Goal: Information Seeking & Learning: Learn about a topic

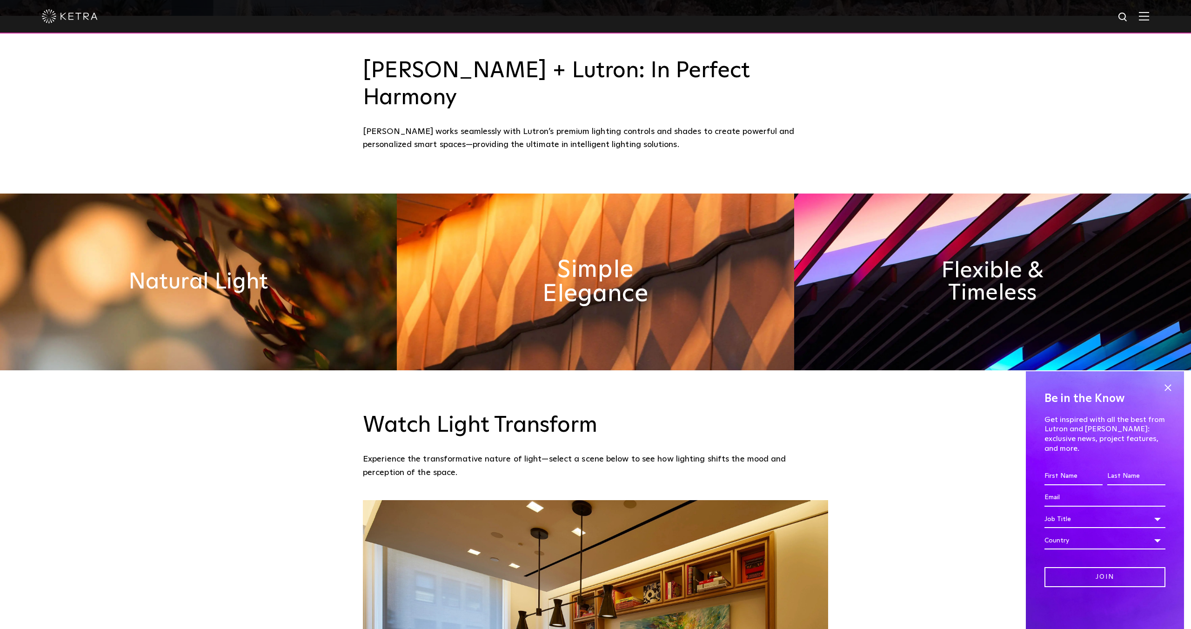
scroll to position [656, 0]
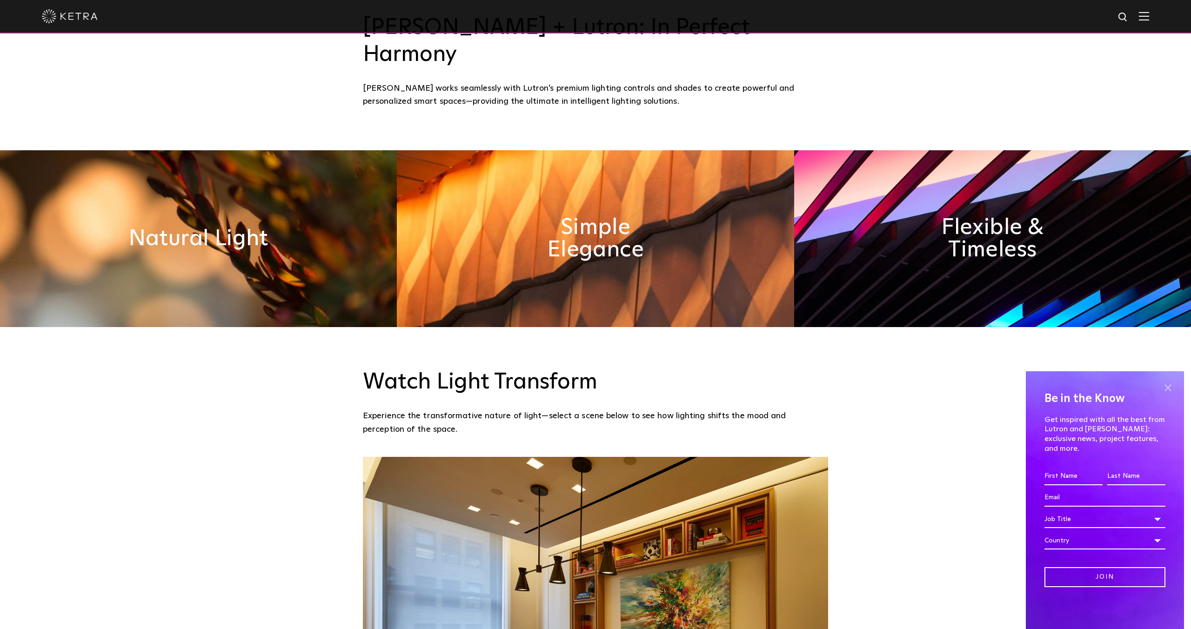
click at [1164, 394] on span at bounding box center [1167, 387] width 14 height 14
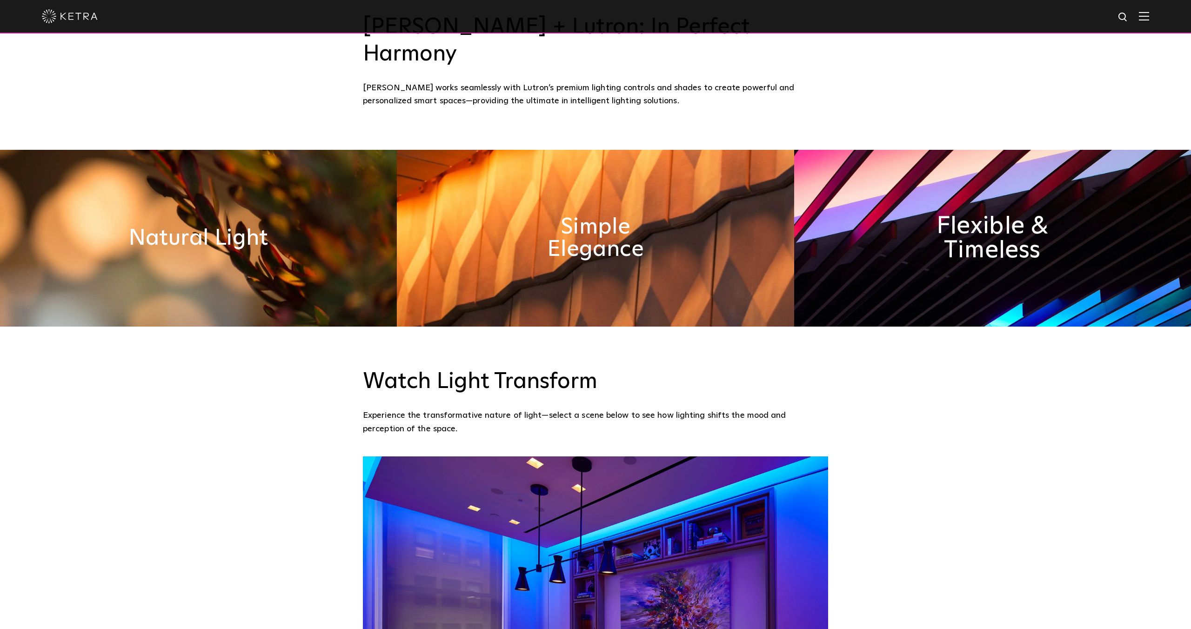
click at [970, 213] on h2 "Flexible & Timeless" at bounding box center [992, 237] width 156 height 49
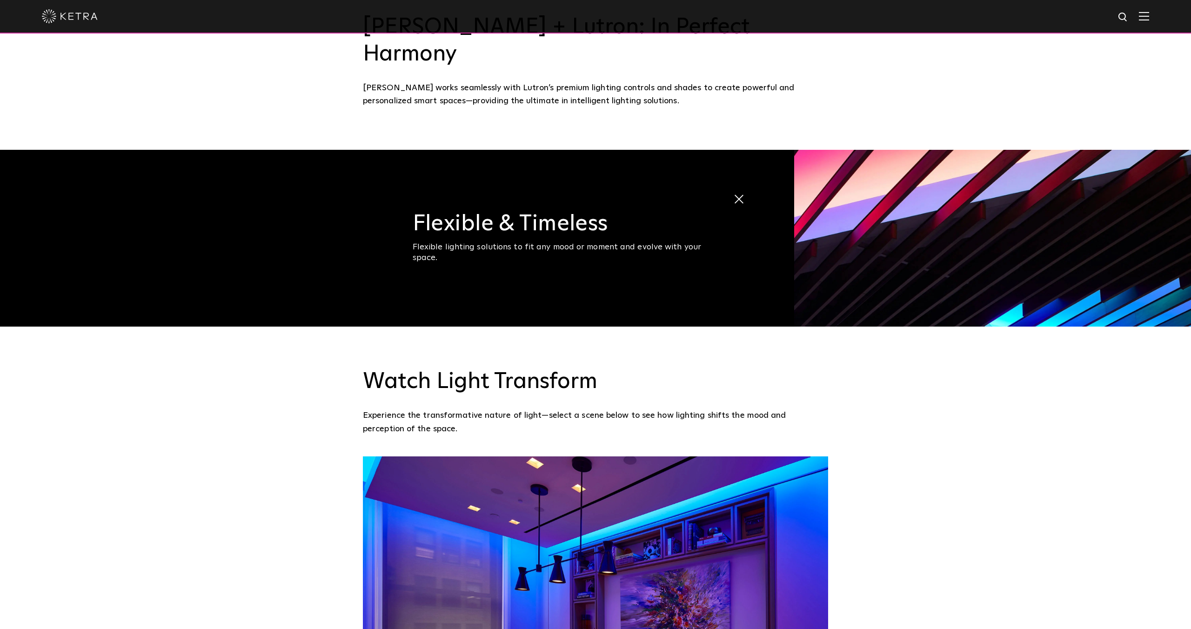
click at [738, 189] on span at bounding box center [743, 199] width 21 height 21
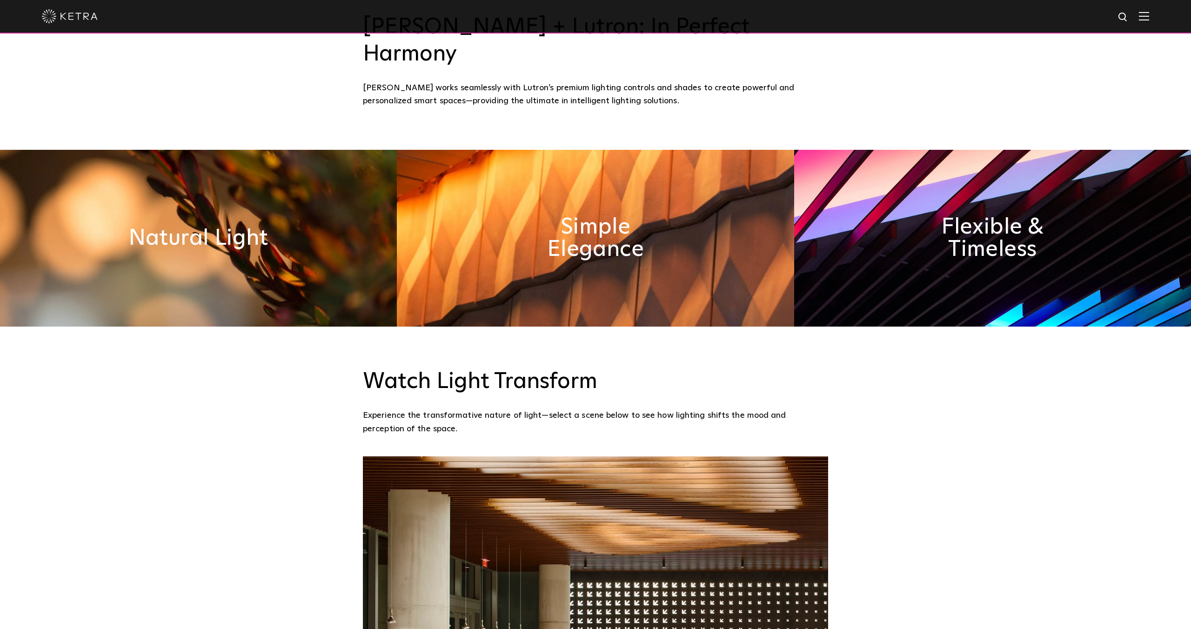
click at [1148, 19] on img at bounding box center [1144, 16] width 10 height 9
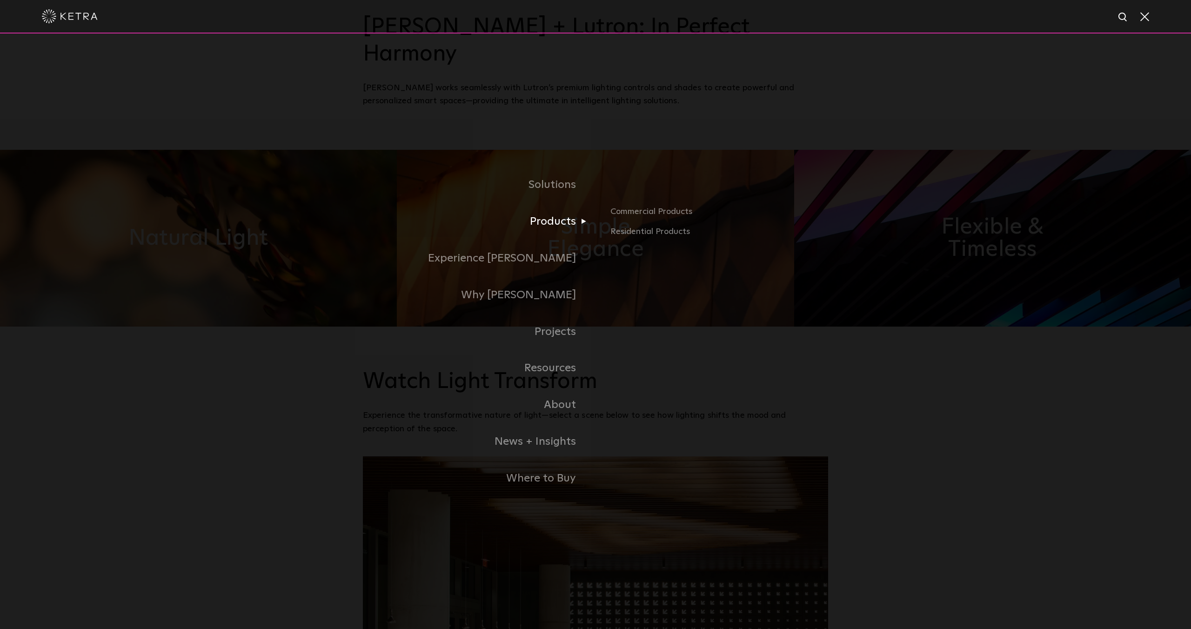
click at [546, 219] on link "Products" at bounding box center [479, 221] width 233 height 37
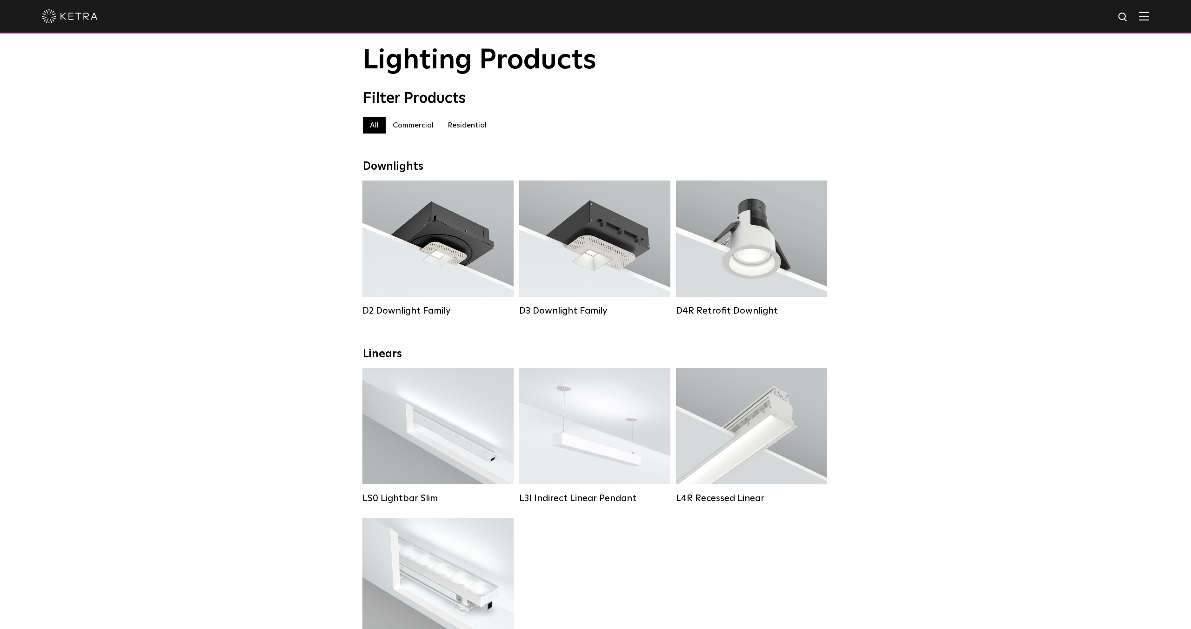
scroll to position [26, 0]
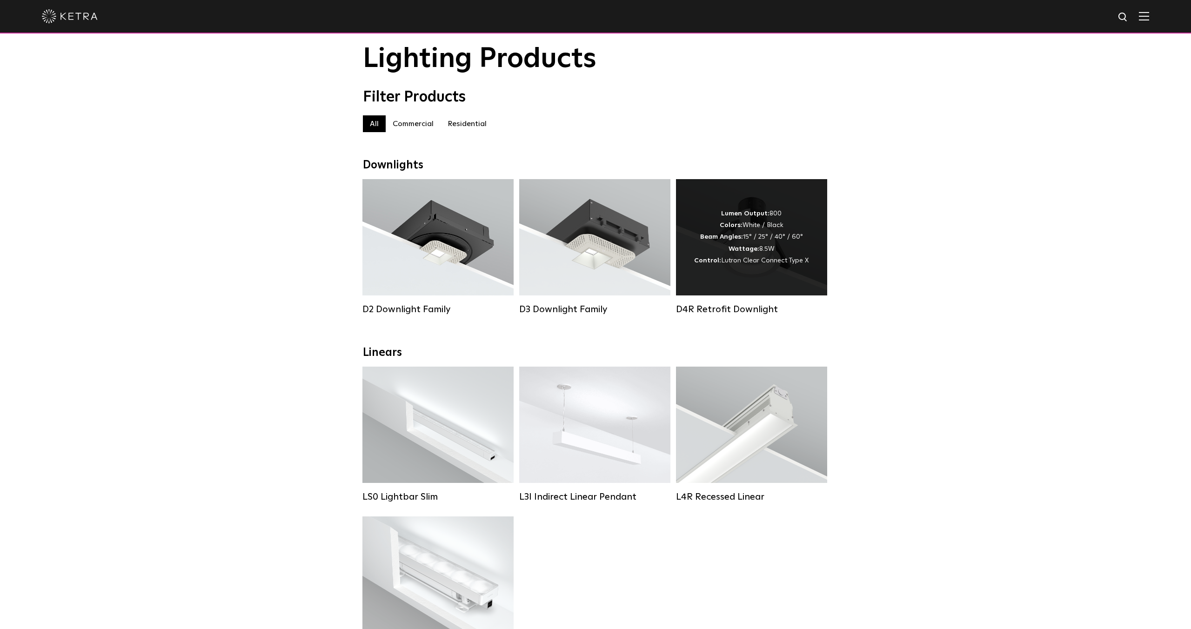
click at [782, 243] on div "Lumen Output: 800 Colors: White / Black Beam Angles: 15° / 25° / 40° / 60° Watt…" at bounding box center [751, 237] width 114 height 59
